Goal: Navigation & Orientation: Find specific page/section

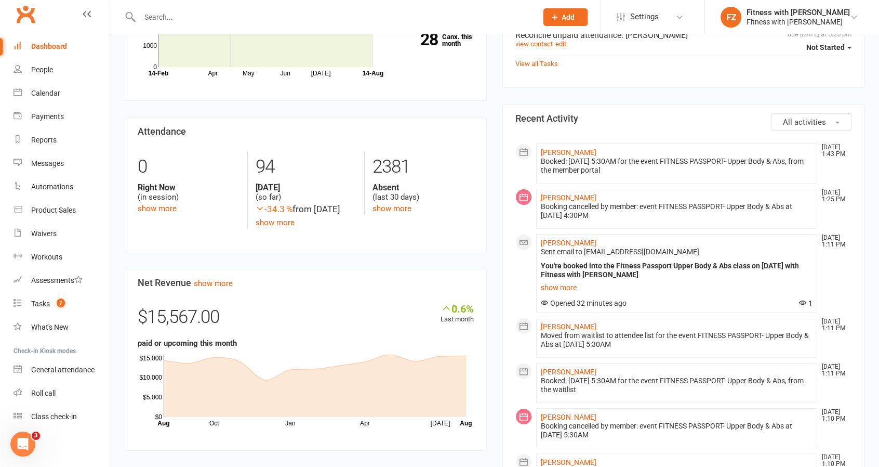
scroll to position [416, 0]
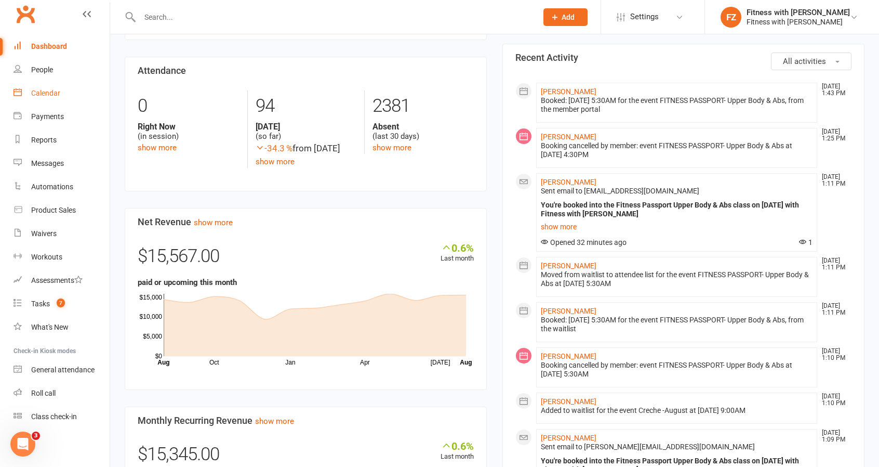
click at [38, 86] on link "Calendar" at bounding box center [62, 93] width 96 height 23
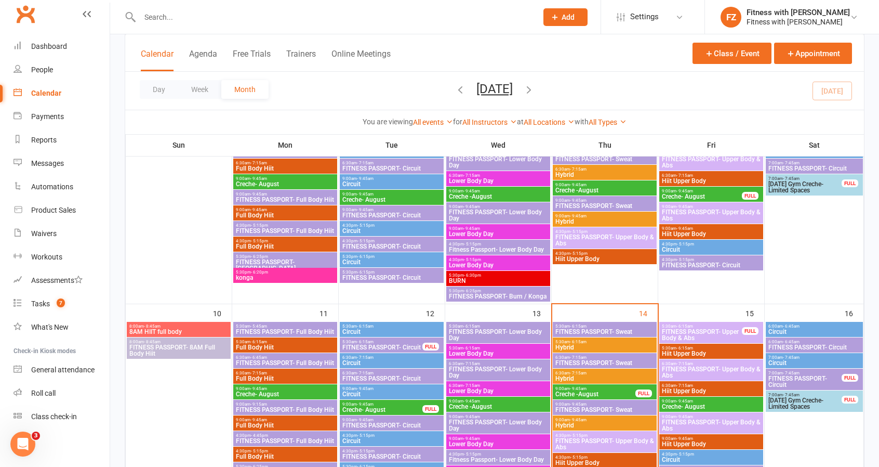
scroll to position [468, 0]
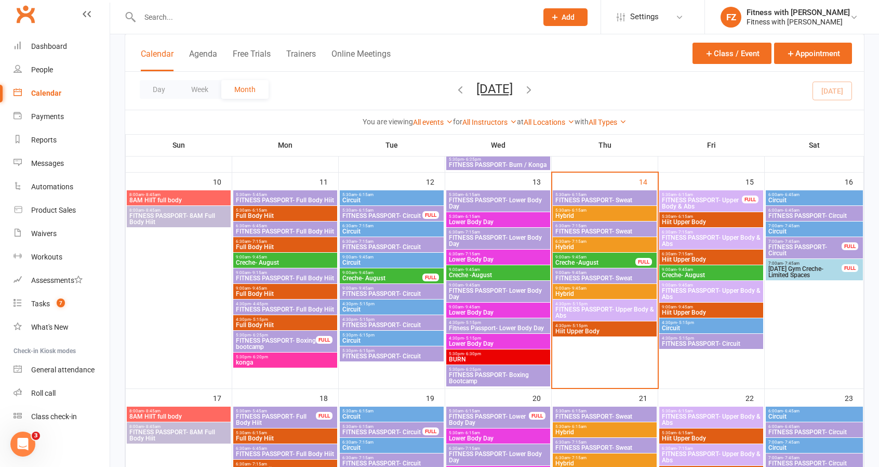
click at [677, 204] on span "FITNESS PASSPORT- Upper Body & Abs" at bounding box center [702, 203] width 81 height 12
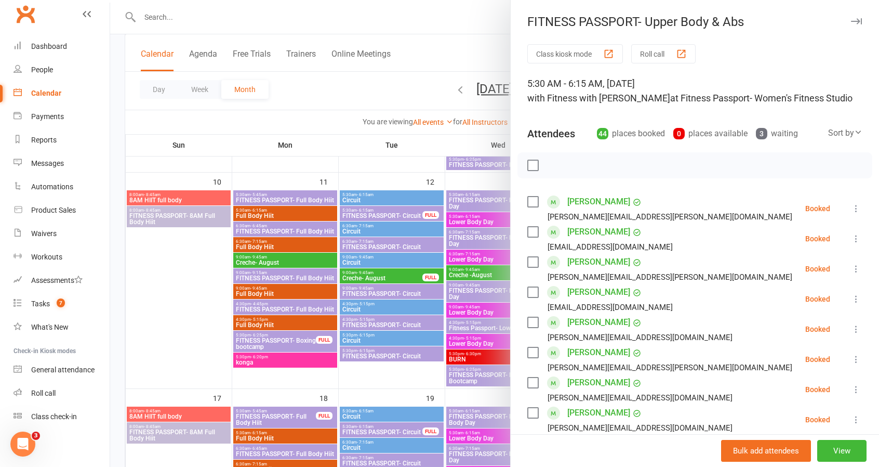
click at [848, 17] on div "FITNESS PASSPORT- Upper Body & Abs" at bounding box center [695, 22] width 368 height 15
click at [850, 18] on button "button" at bounding box center [856, 21] width 12 height 12
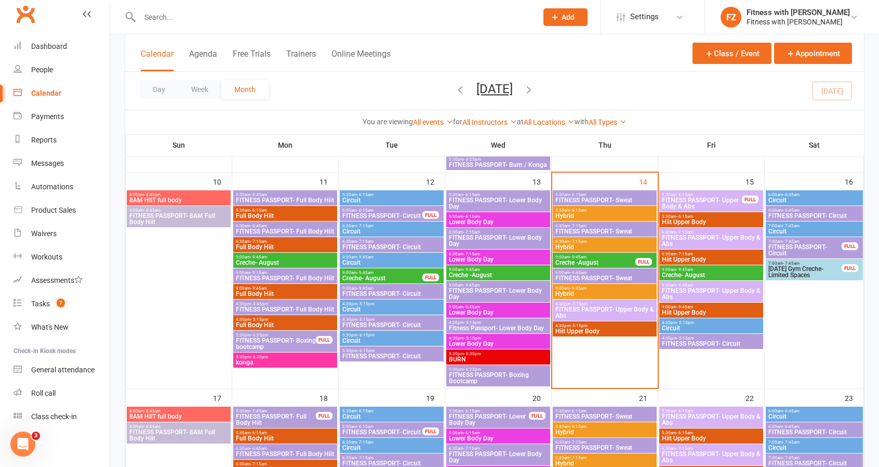
click at [710, 237] on span "FITNESS PASSPORT- Upper Body & Abs" at bounding box center [712, 240] width 100 height 12
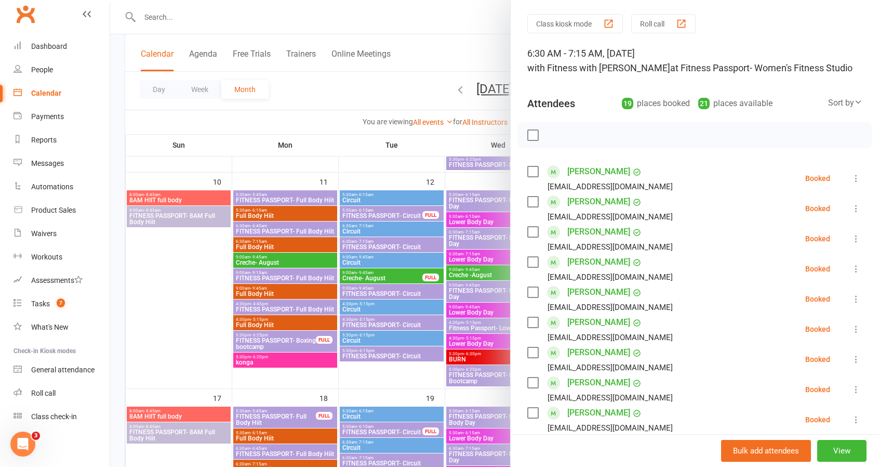
scroll to position [0, 0]
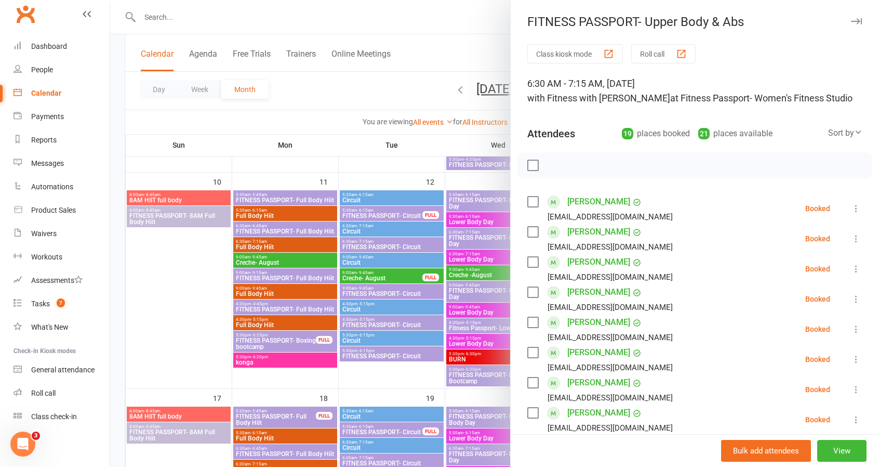
click at [850, 15] on button "button" at bounding box center [856, 21] width 12 height 12
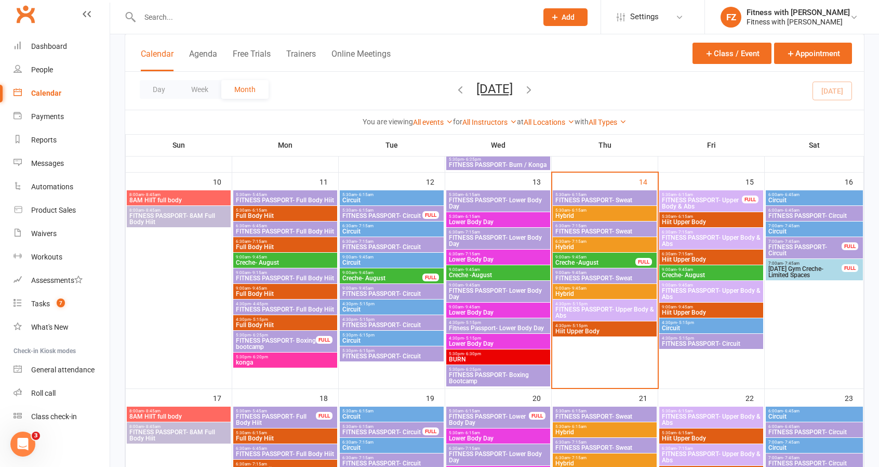
click at [728, 292] on span "FITNESS PASSPORT- Upper Body & Abs" at bounding box center [712, 293] width 100 height 12
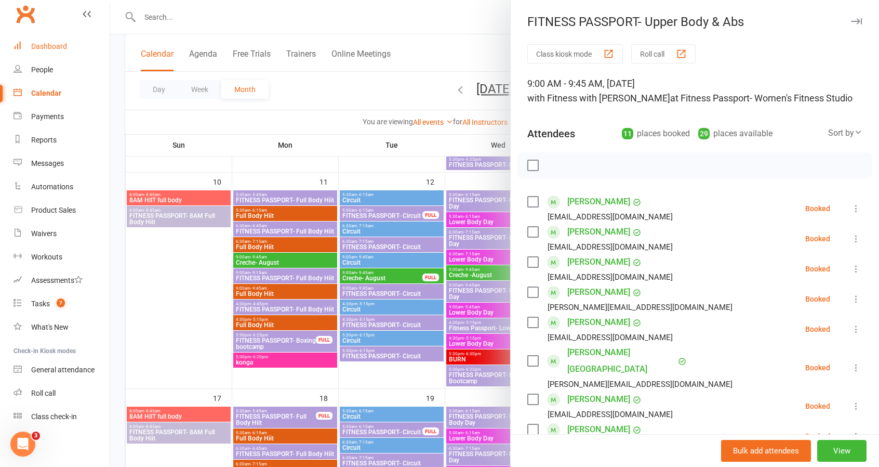
click at [47, 47] on div "Dashboard" at bounding box center [49, 46] width 36 height 8
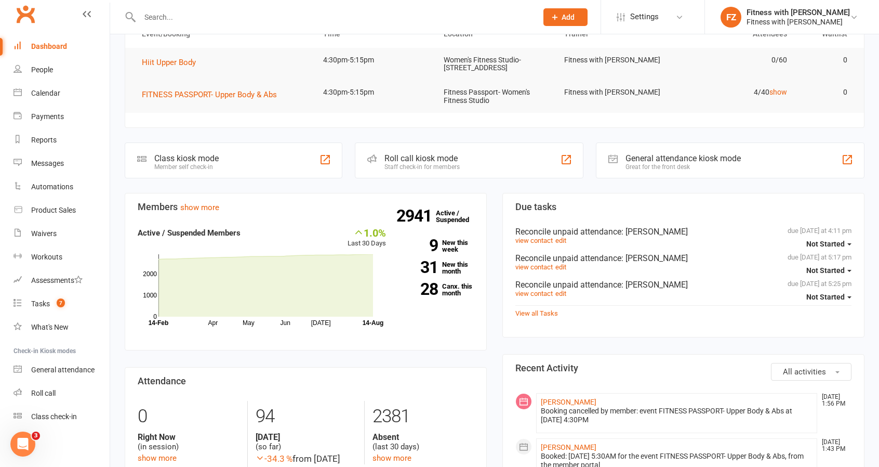
scroll to position [208, 0]
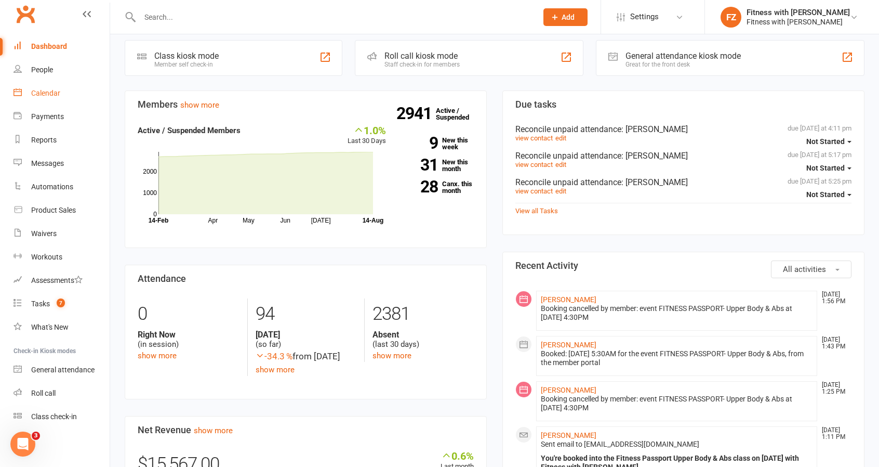
click at [48, 92] on div "Calendar" at bounding box center [45, 93] width 29 height 8
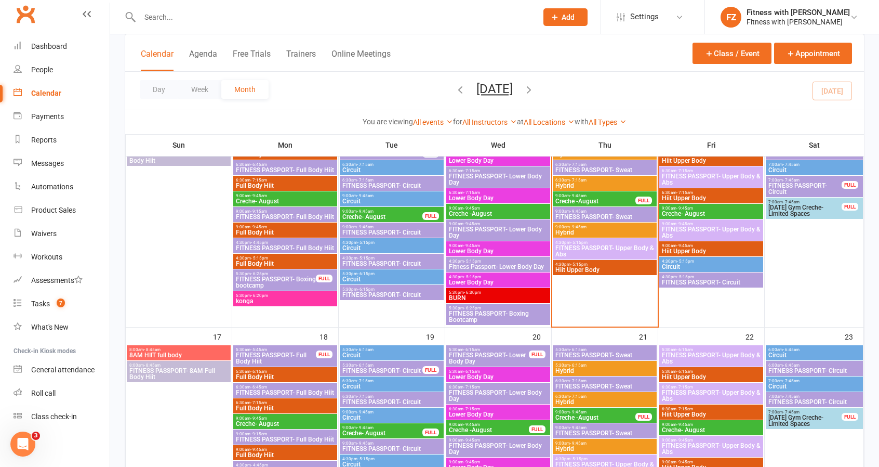
scroll to position [572, 0]
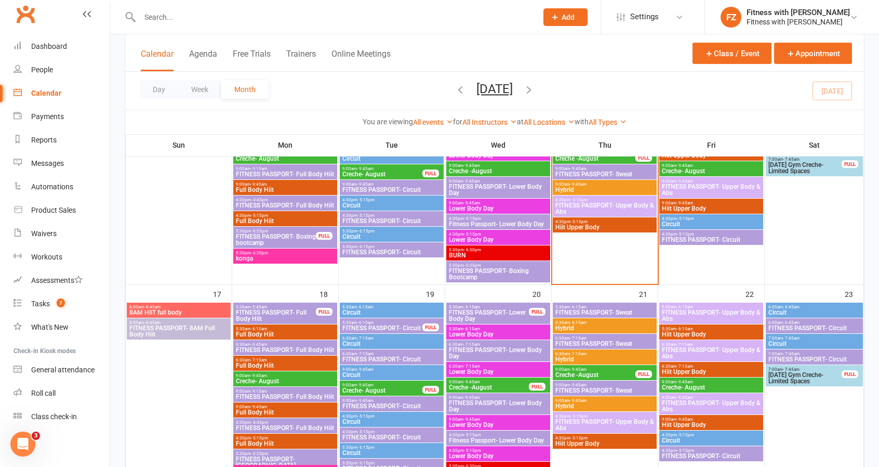
click at [570, 207] on span "FITNESS PASSPORT- Upper Body & Abs" at bounding box center [605, 208] width 100 height 12
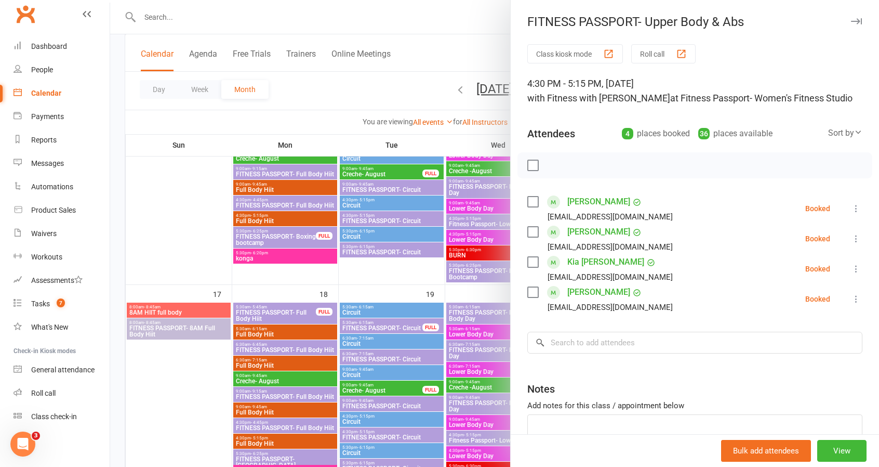
click at [851, 22] on icon "button" at bounding box center [856, 21] width 11 height 6
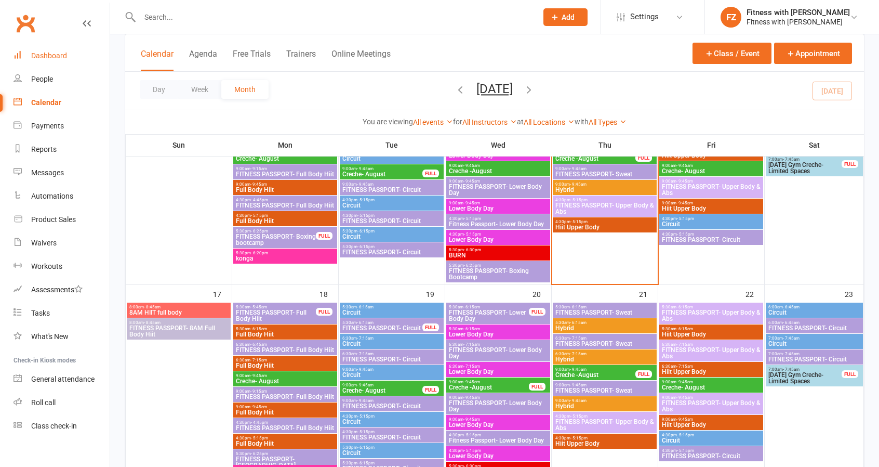
click at [44, 49] on link "Dashboard" at bounding box center [62, 55] width 96 height 23
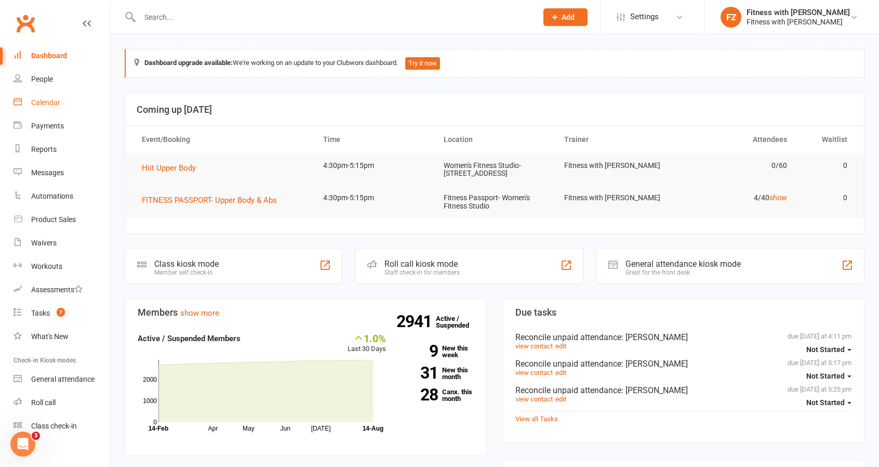
click at [46, 98] on link "Calendar" at bounding box center [62, 102] width 96 height 23
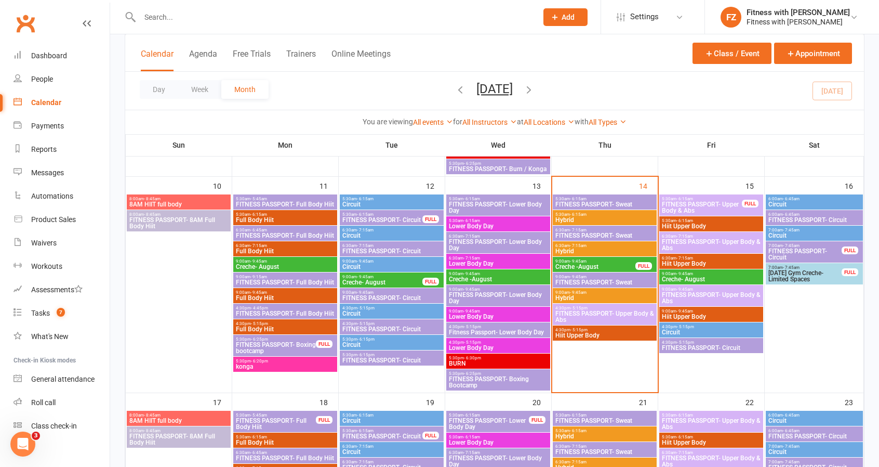
scroll to position [520, 0]
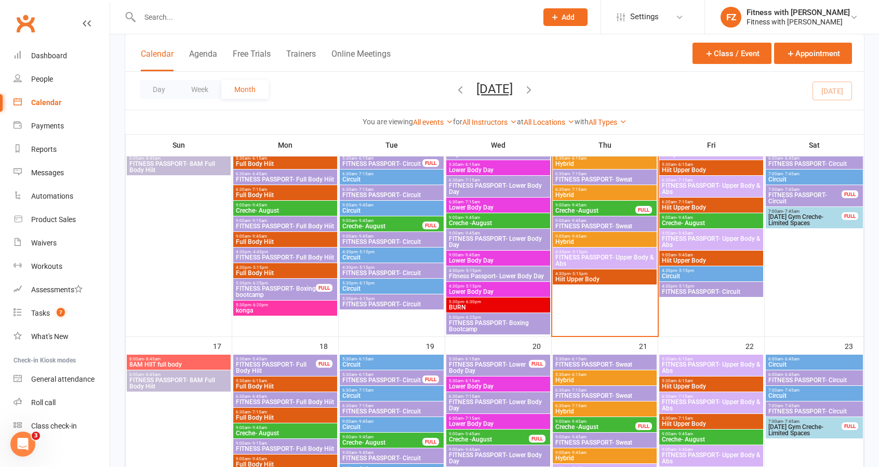
click at [694, 288] on span "FITNESS PASSPORT- Circuit" at bounding box center [712, 291] width 100 height 6
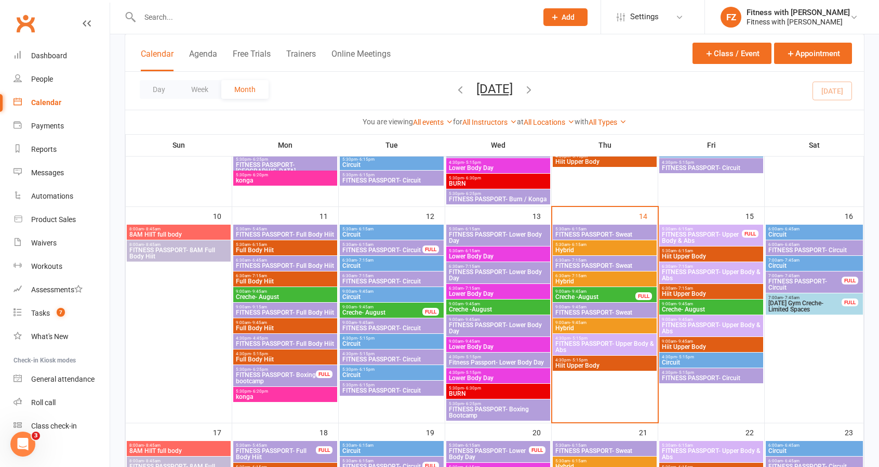
click at [628, 346] on span "FITNESS PASSPORT- Upper Body & Abs" at bounding box center [605, 346] width 100 height 12
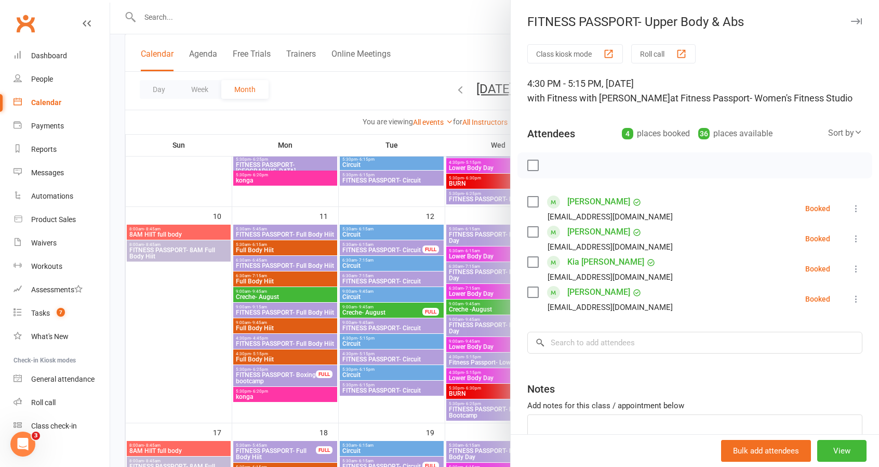
click at [850, 18] on button "button" at bounding box center [856, 21] width 12 height 12
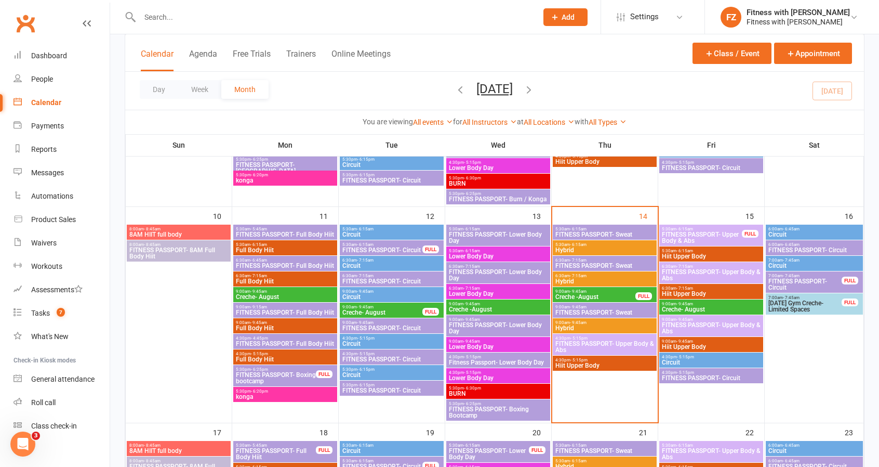
click at [506, 361] on span "Fitness Passport- Lower Body Day" at bounding box center [499, 362] width 100 height 6
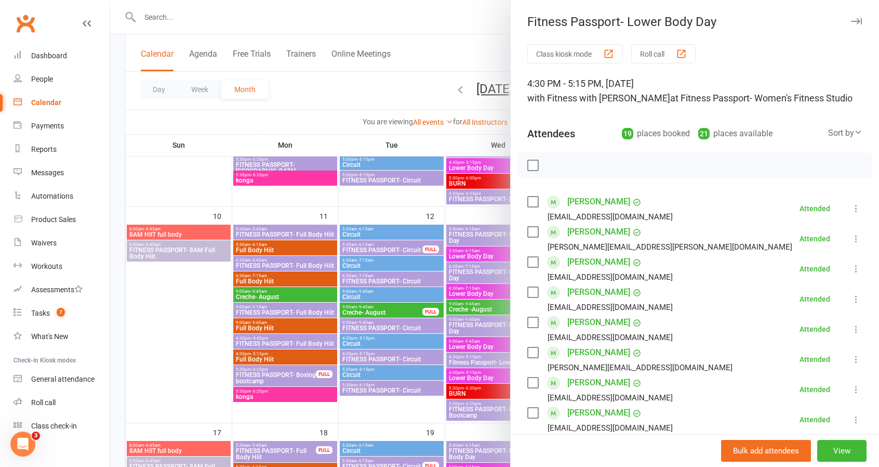
drag, startPoint x: 848, startPoint y: 13, endPoint x: 844, endPoint y: 17, distance: 5.9
click at [846, 15] on div "Fitness Passport- Lower Body Day Class kiosk mode Roll call 4:30 PM - 5:15 PM, …" at bounding box center [694, 233] width 369 height 467
click at [851, 19] on icon "button" at bounding box center [856, 21] width 11 height 6
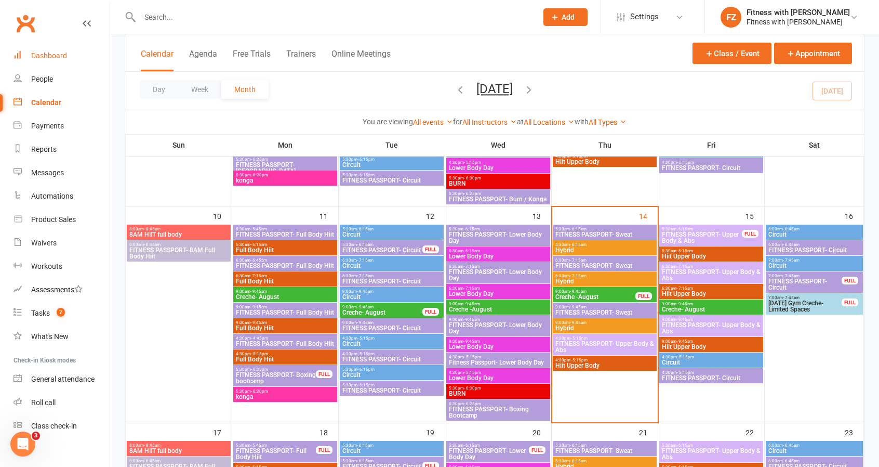
click at [46, 62] on link "Dashboard" at bounding box center [62, 55] width 96 height 23
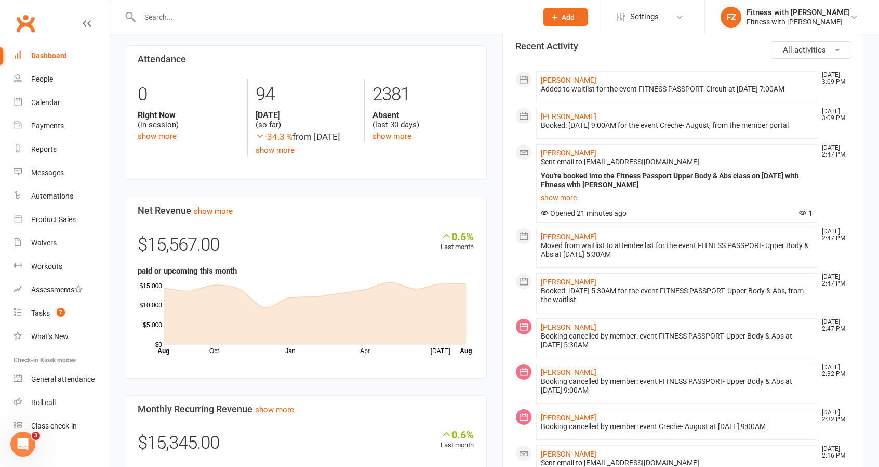
scroll to position [364, 0]
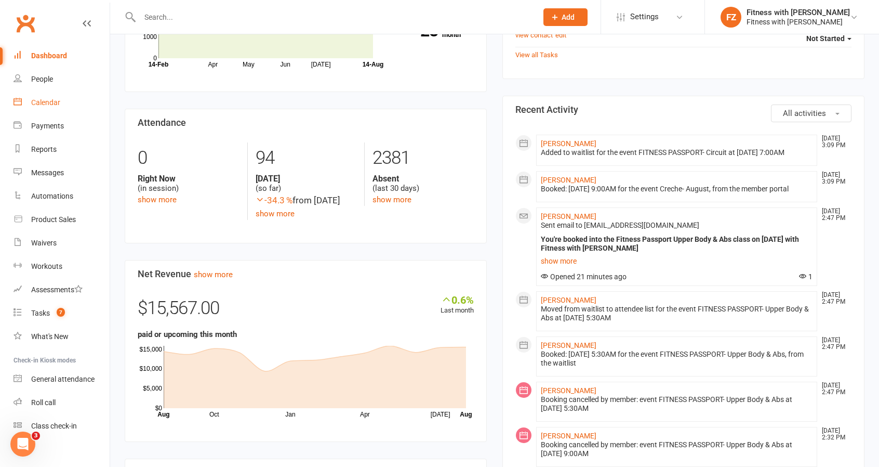
click at [45, 106] on div "Calendar" at bounding box center [45, 102] width 29 height 8
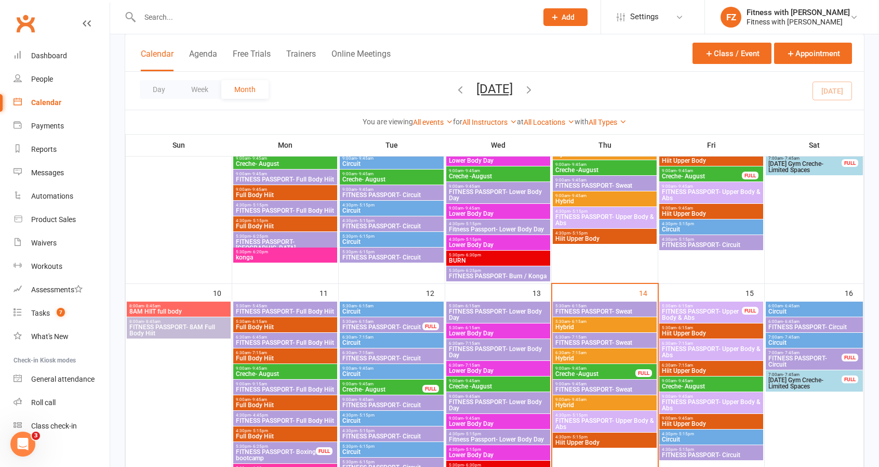
scroll to position [468, 0]
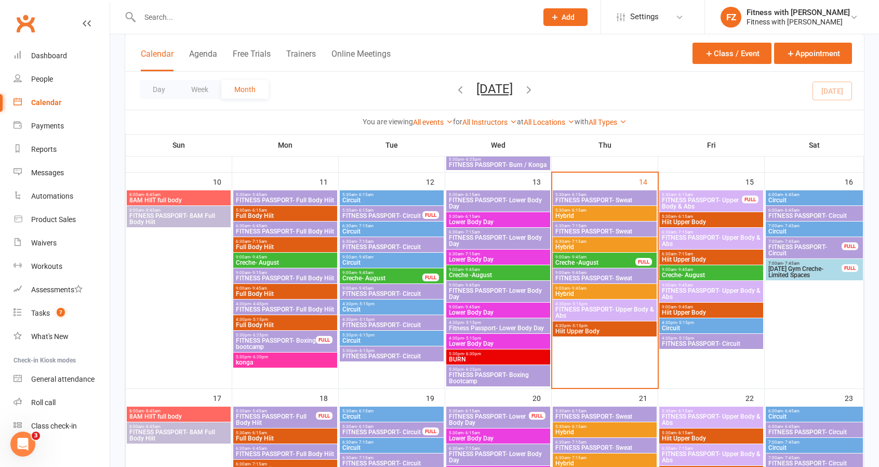
click at [623, 314] on span "FITNESS PASSPORT- Upper Body & Abs" at bounding box center [605, 312] width 100 height 12
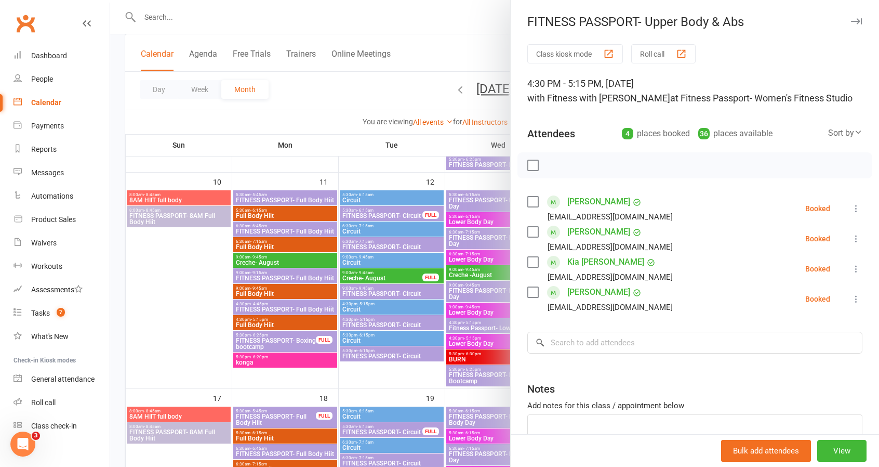
click at [851, 23] on icon "button" at bounding box center [856, 21] width 11 height 6
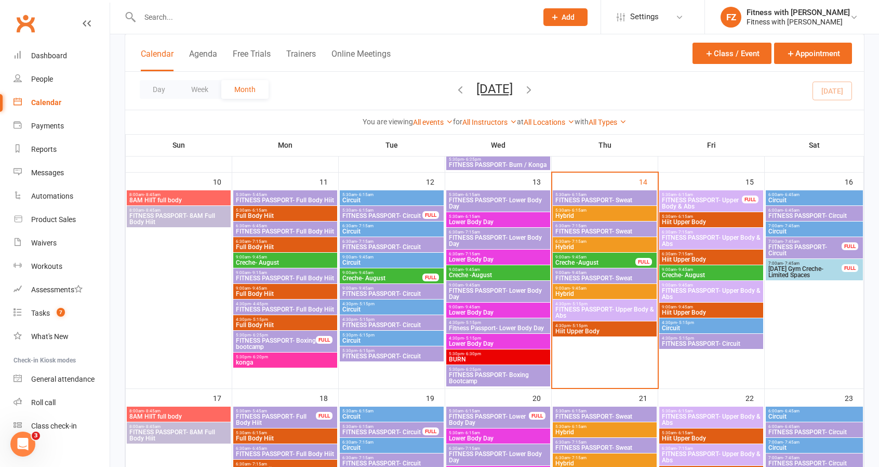
click at [726, 340] on span "FITNESS PASSPORT- Circuit" at bounding box center [712, 343] width 100 height 6
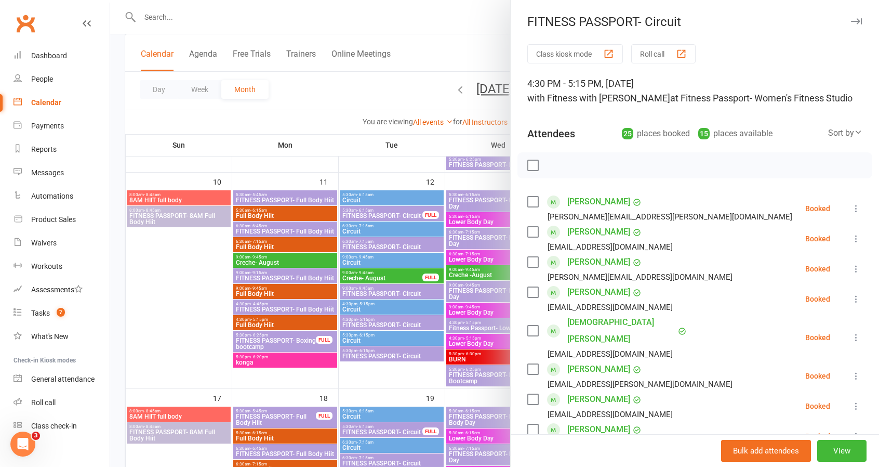
click at [851, 19] on icon "button" at bounding box center [856, 21] width 11 height 6
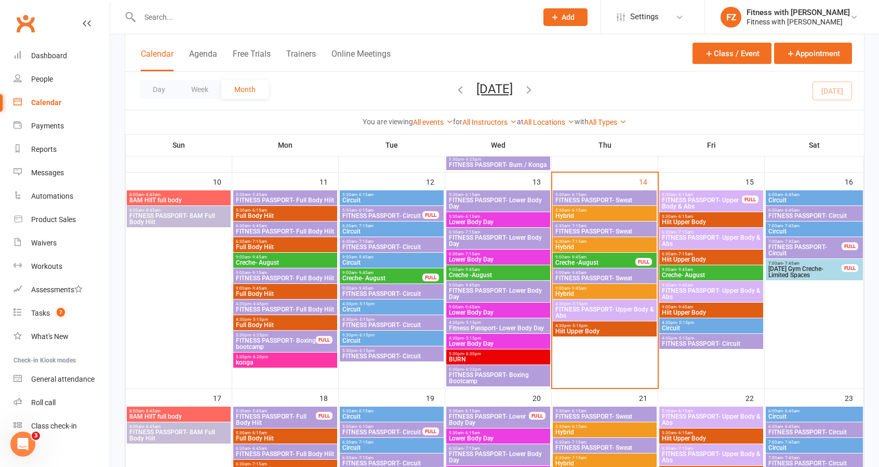
click at [686, 270] on span "- 9:45am" at bounding box center [685, 269] width 17 height 5
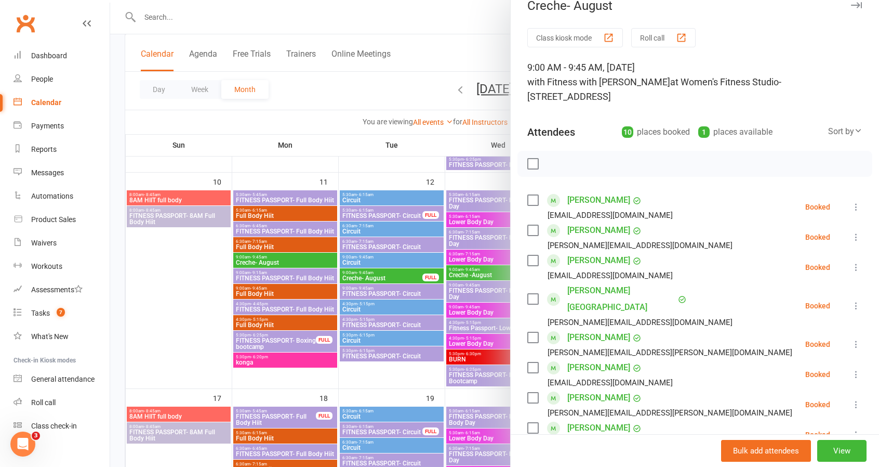
scroll to position [0, 0]
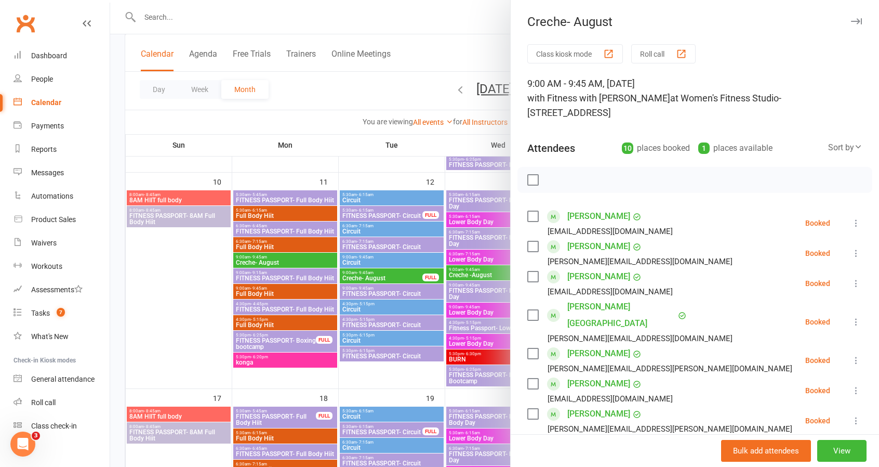
click at [850, 16] on button "button" at bounding box center [856, 21] width 12 height 12
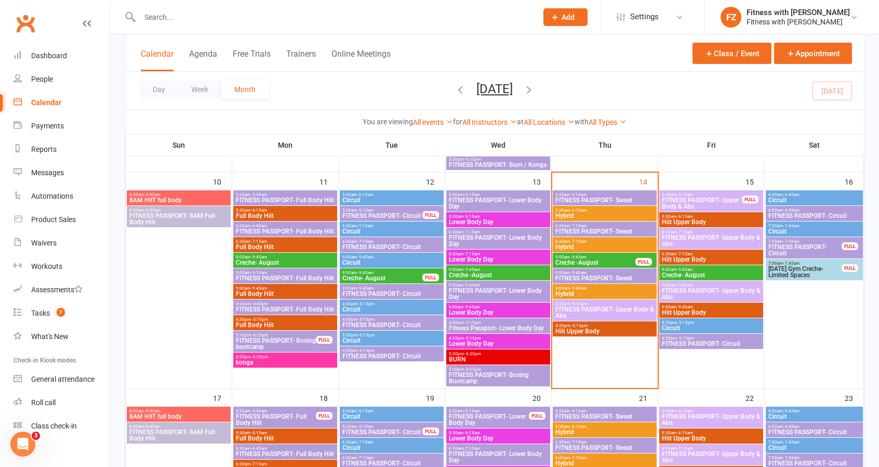
click at [679, 238] on span "FITNESS PASSPORT- Upper Body & Abs" at bounding box center [712, 240] width 100 height 12
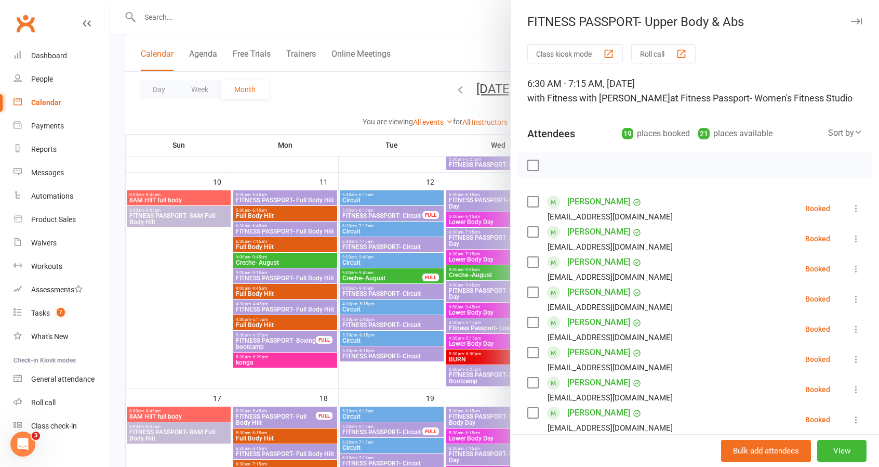
click at [851, 23] on icon "button" at bounding box center [856, 21] width 11 height 6
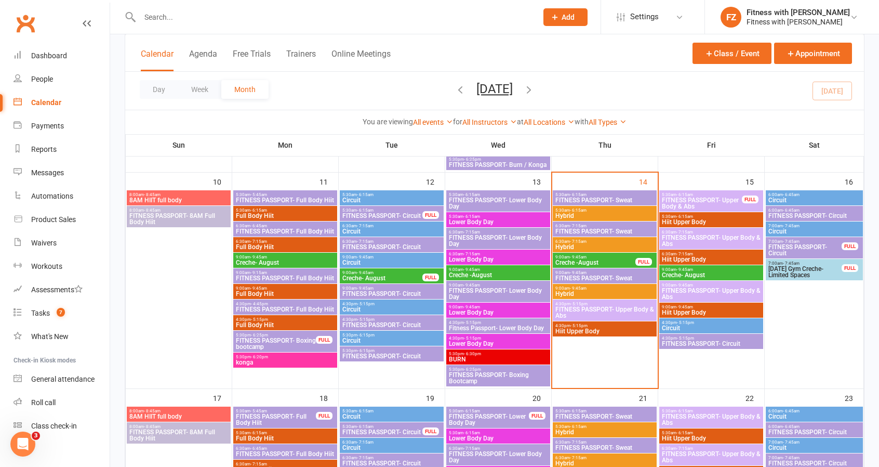
click at [694, 283] on span "9:00am - 9:45am" at bounding box center [712, 285] width 100 height 5
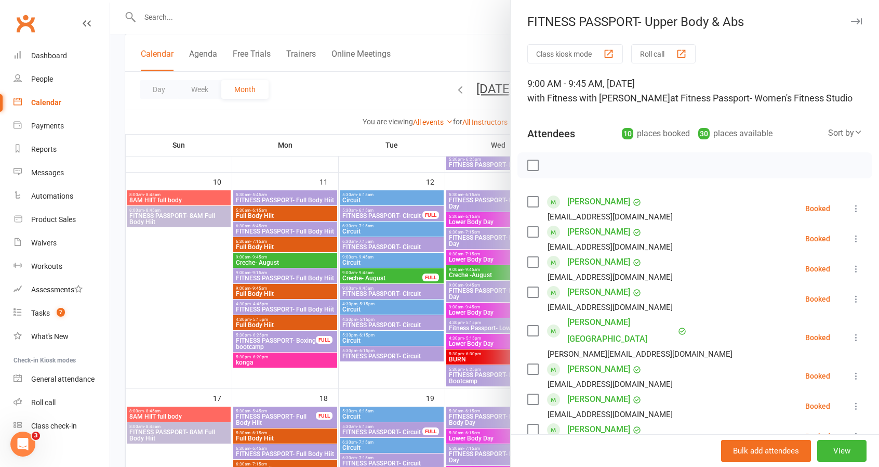
click at [850, 18] on button "button" at bounding box center [856, 21] width 12 height 12
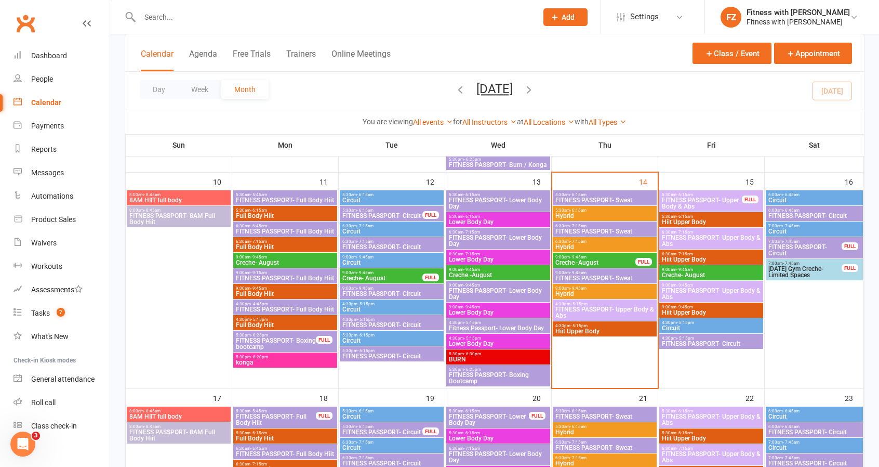
click at [725, 336] on span "4:30pm - 5:15pm" at bounding box center [712, 338] width 100 height 5
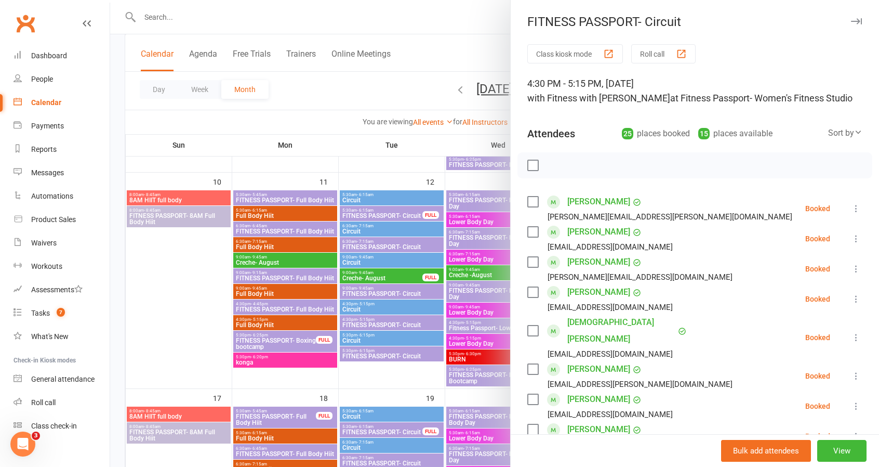
click at [362, 378] on div at bounding box center [494, 233] width 769 height 467
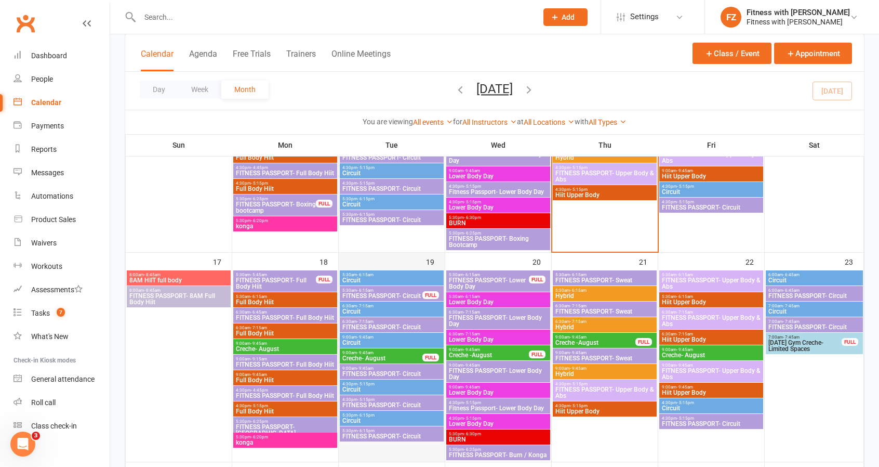
scroll to position [520, 0]
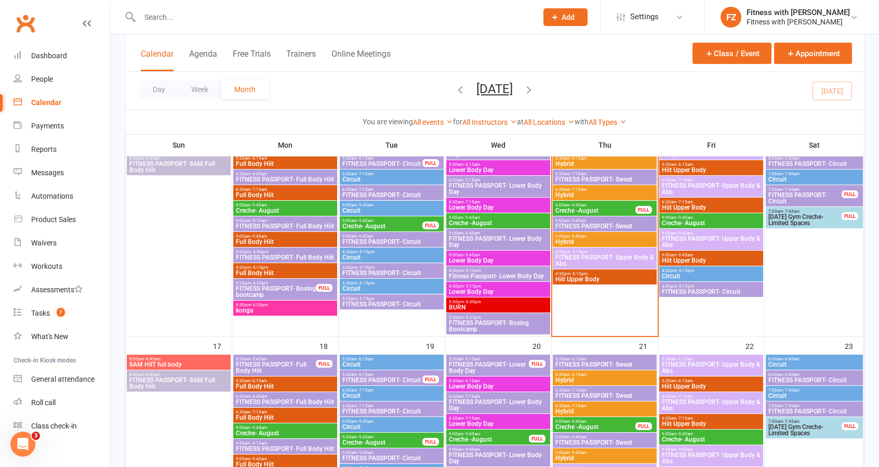
click at [388, 307] on div "5:30pm - 6:15pm FITNESS PASSPORT- Circuit" at bounding box center [392, 301] width 104 height 15
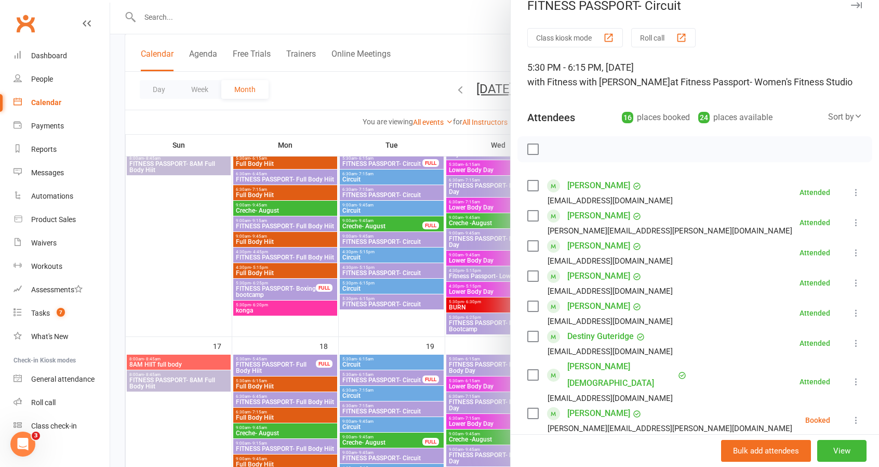
scroll to position [0, 0]
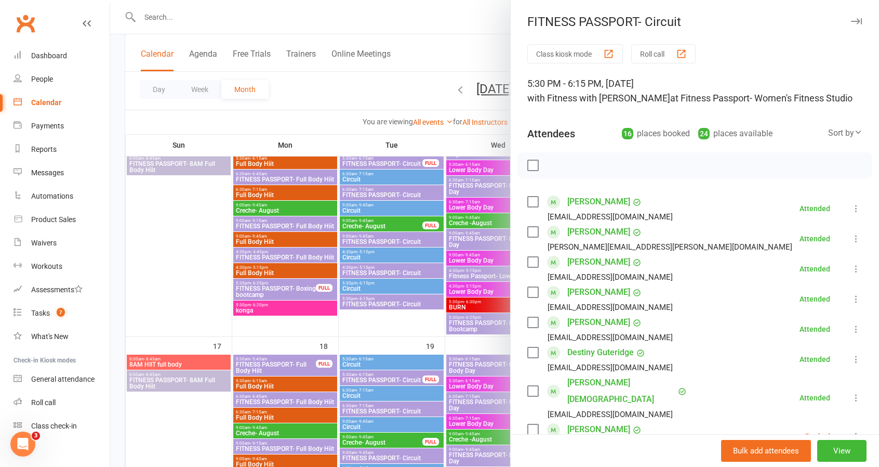
click at [851, 22] on icon "button" at bounding box center [856, 21] width 11 height 6
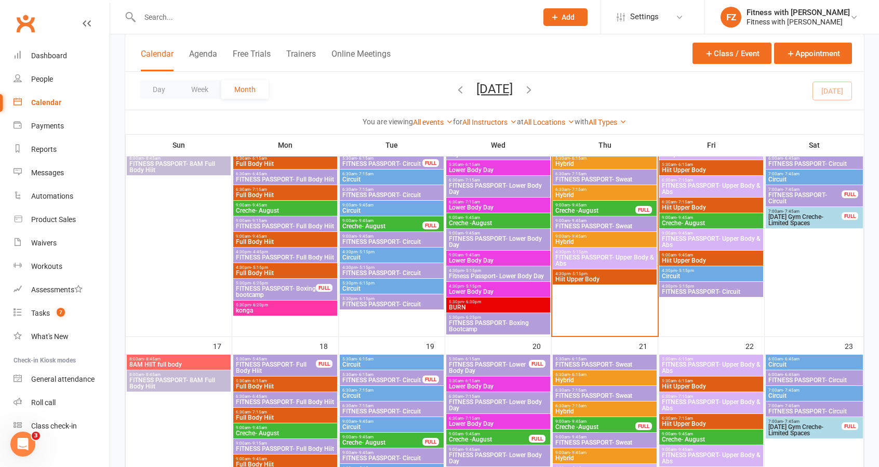
click at [364, 285] on span "Circuit" at bounding box center [392, 288] width 100 height 6
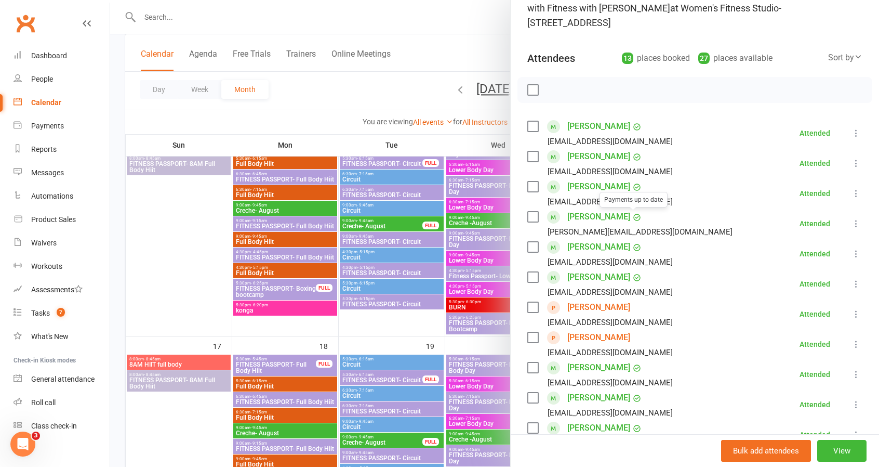
scroll to position [260, 0]
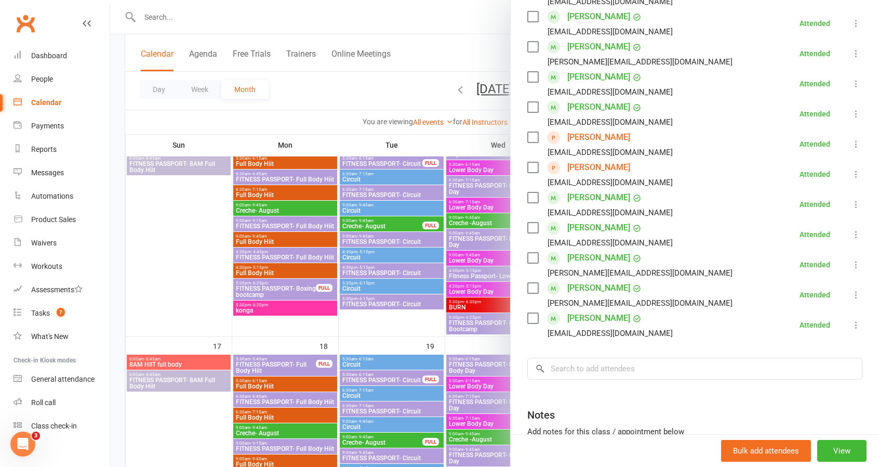
click at [618, 169] on link "Caity McGlinchey" at bounding box center [599, 167] width 63 height 17
